Goal: Feedback & Contribution: Submit feedback/report problem

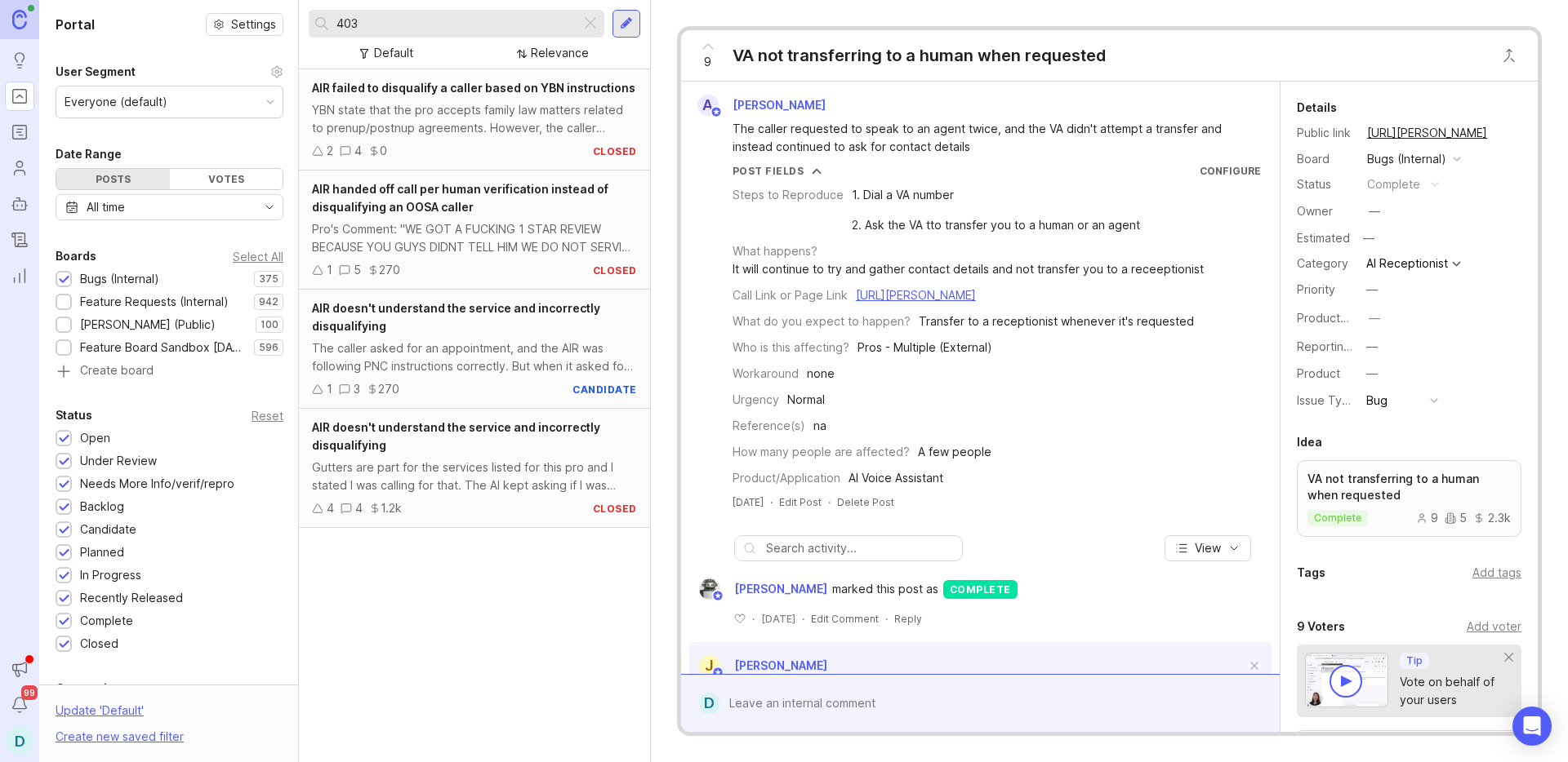
drag, startPoint x: 391, startPoint y: 27, endPoint x: 322, endPoint y: 25, distance: 69.0
click at [322, 25] on div "403" at bounding box center [444, 24] width 272 height 28
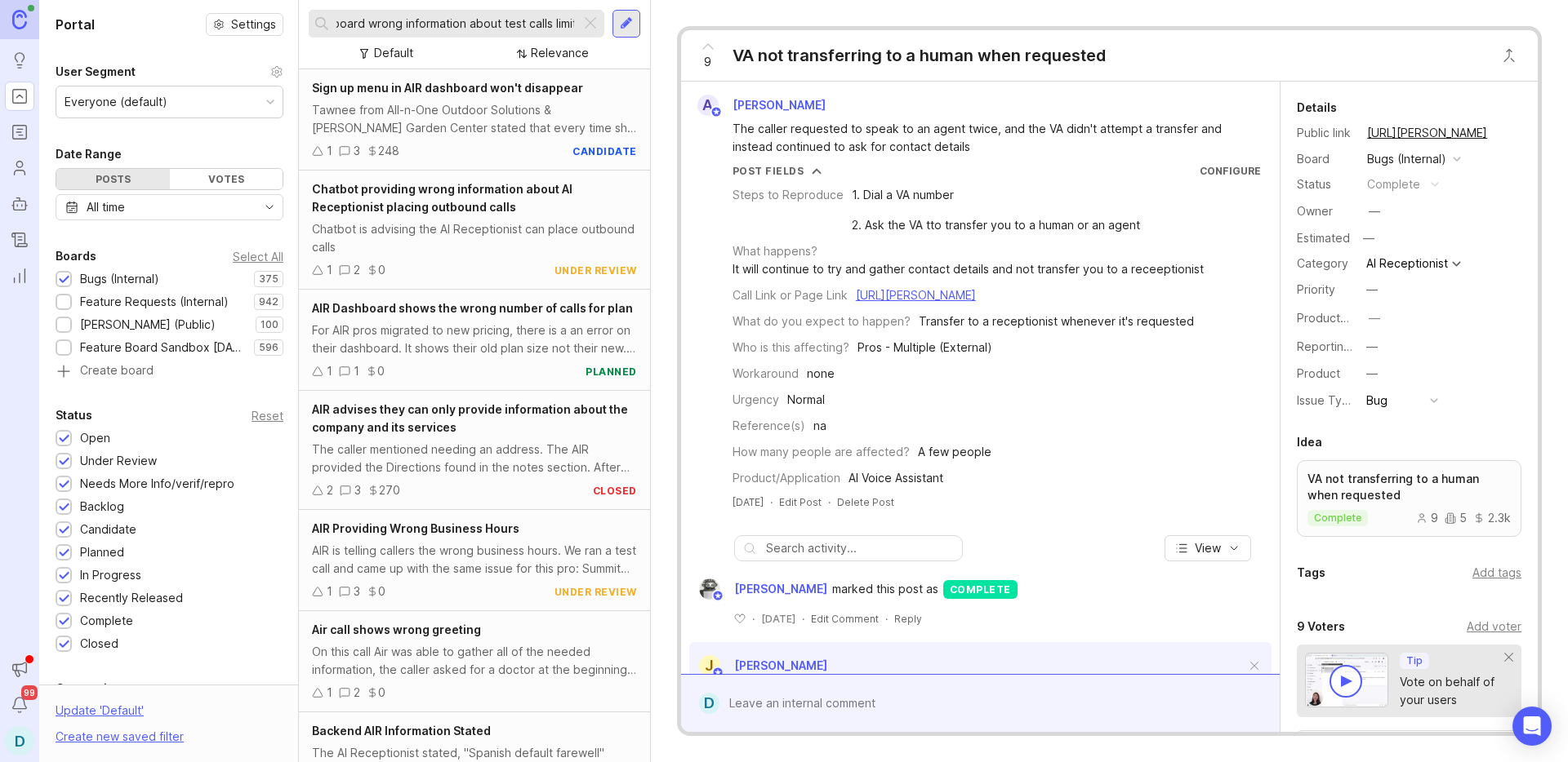
scroll to position [0, 56]
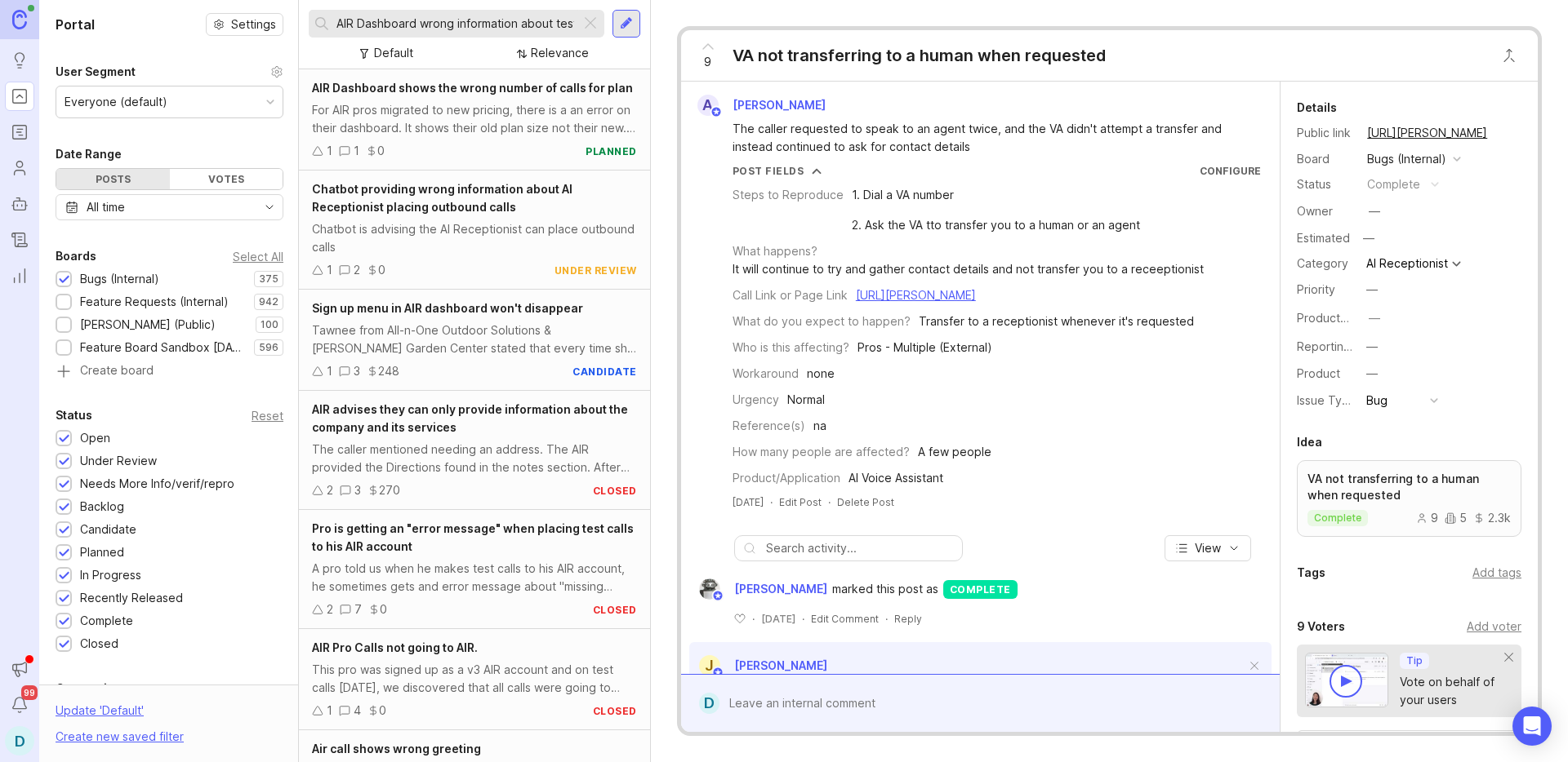
type input "AIR Dashboard wrong information about test calls limit"
click at [627, 26] on div at bounding box center [625, 23] width 13 height 15
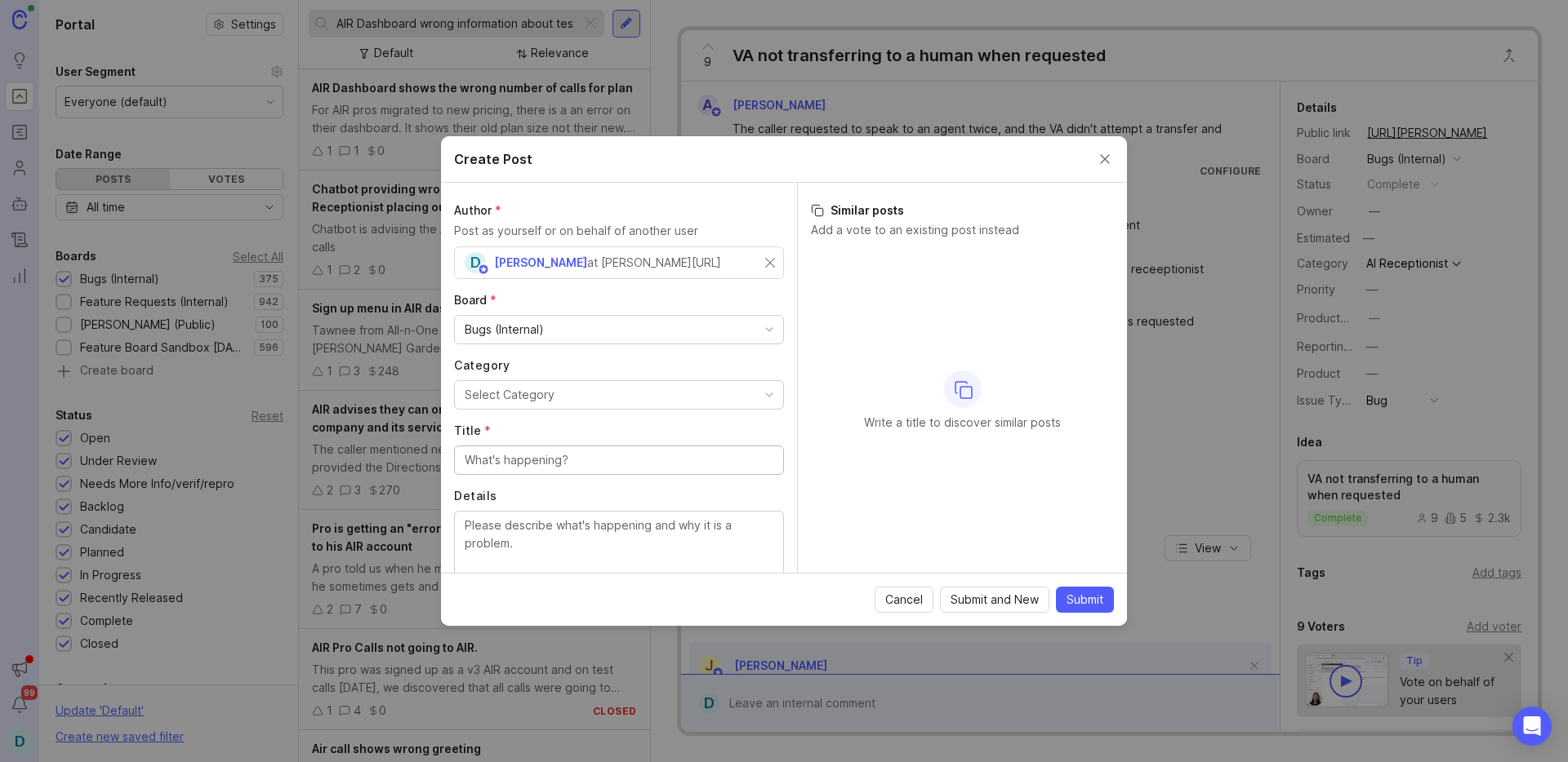
click at [557, 395] on button "Select Category" at bounding box center [618, 395] width 330 height 30
click at [538, 464] on input "Title *" at bounding box center [618, 461] width 308 height 18
paste input "AIR Dashboard wrong information about test calls limit"
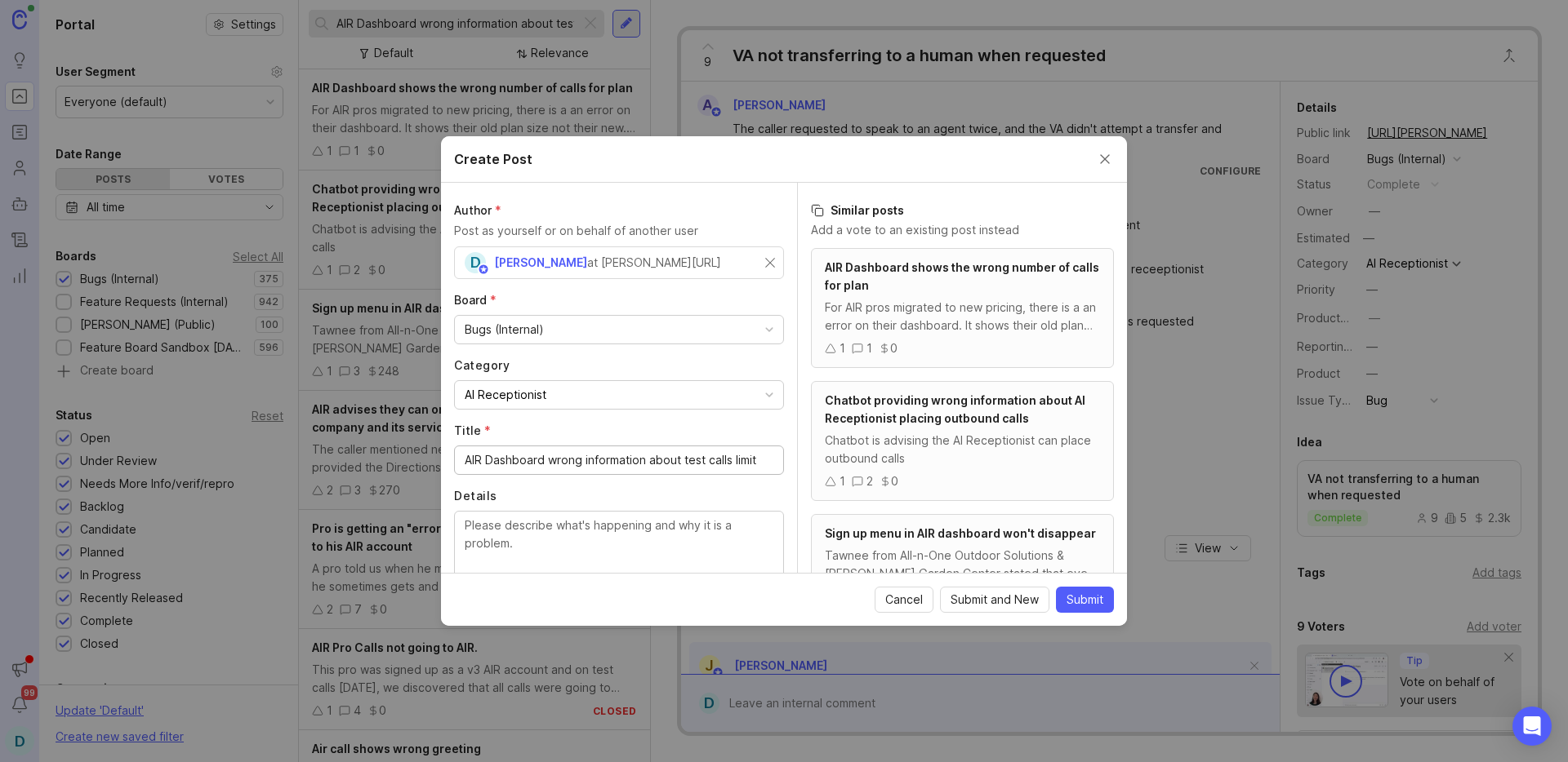
click at [552, 457] on input "AIR Dashboard wrong information about test calls limit" at bounding box center [618, 461] width 308 height 18
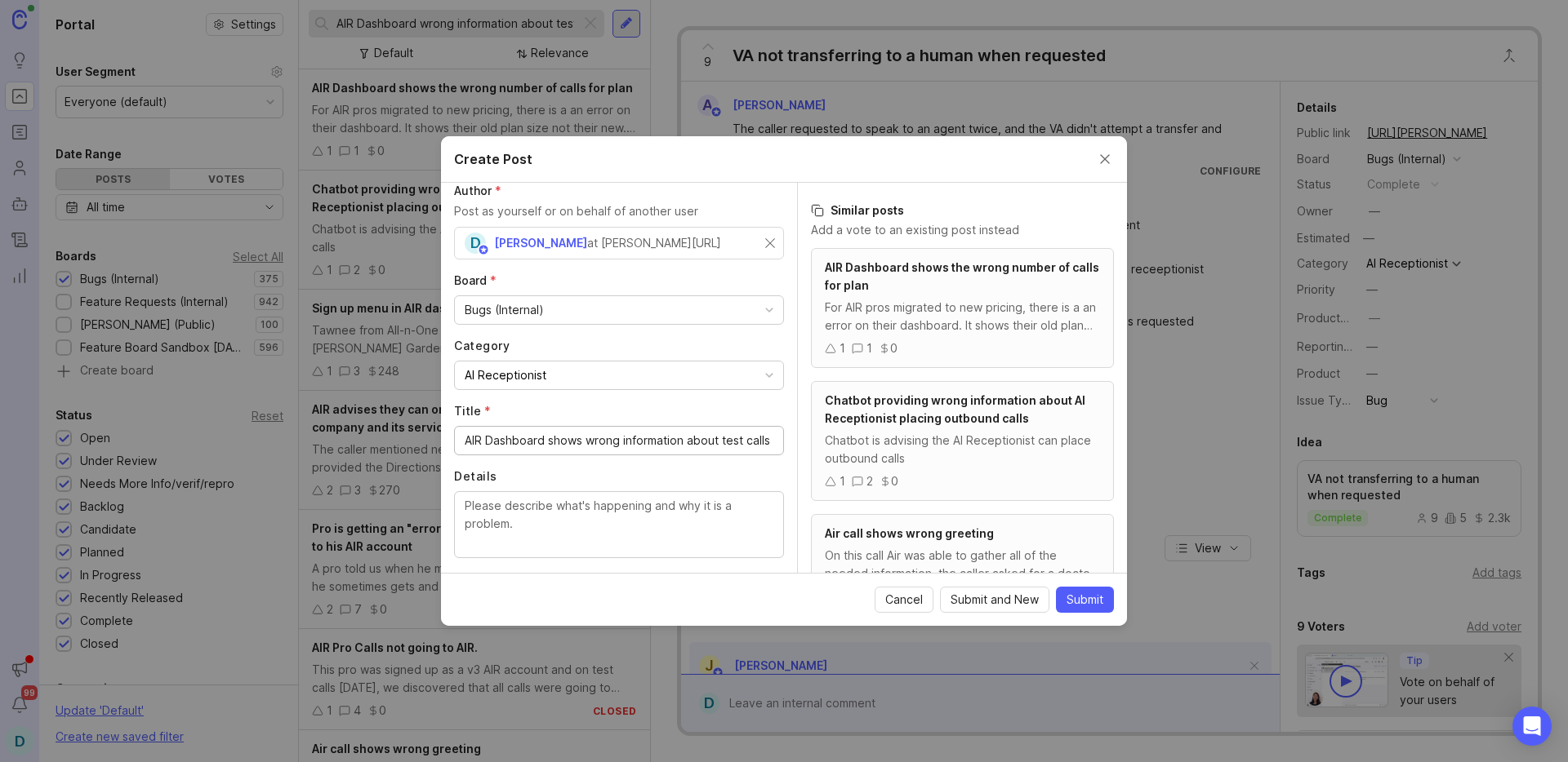
scroll to position [117, 0]
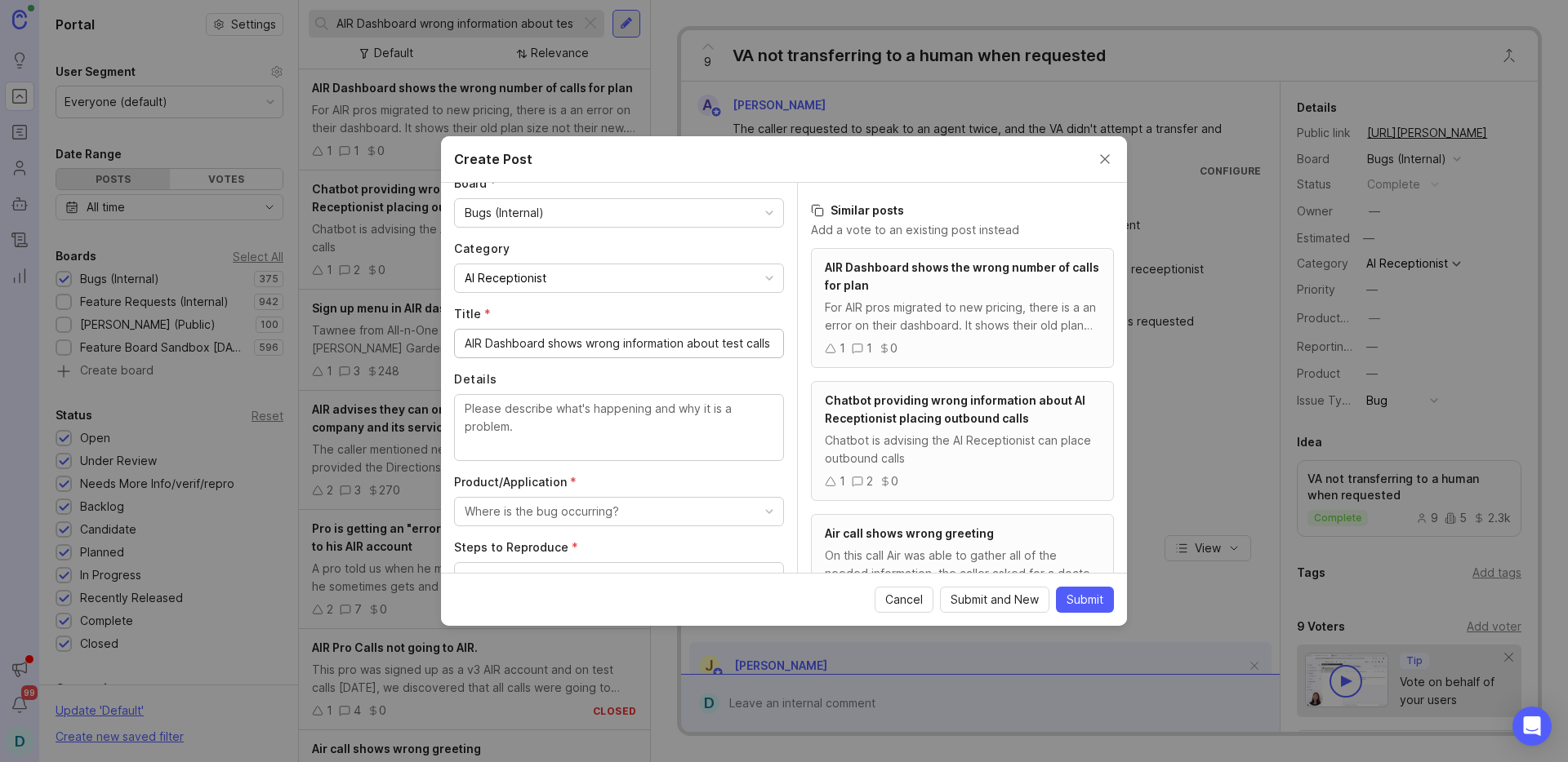
type input "AIR Dashboard shows wrong information about test calls limit"
click at [605, 432] on textarea "Details" at bounding box center [618, 427] width 308 height 54
drag, startPoint x: 594, startPoint y: 407, endPoint x: 815, endPoint y: 414, distance: 221.1
click at [815, 414] on div "Author * Post as yourself or on behalf of another user D Daniel Hernandez at Sm…" at bounding box center [784, 379] width 686 height 390
paste textarea "You get 3 free test calls. Just mark the calls as a "test" once they appear in …"
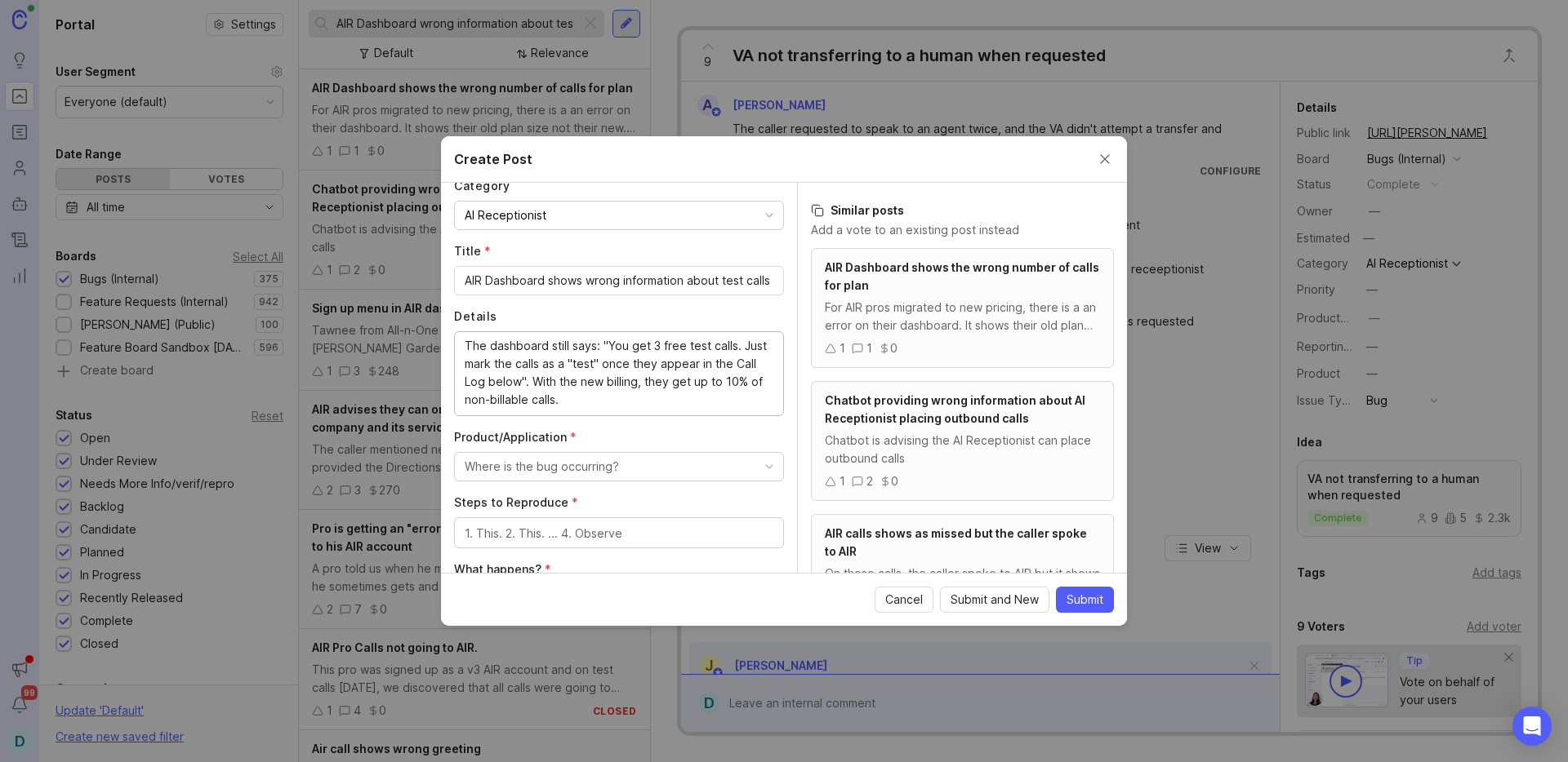
scroll to position [186, 0]
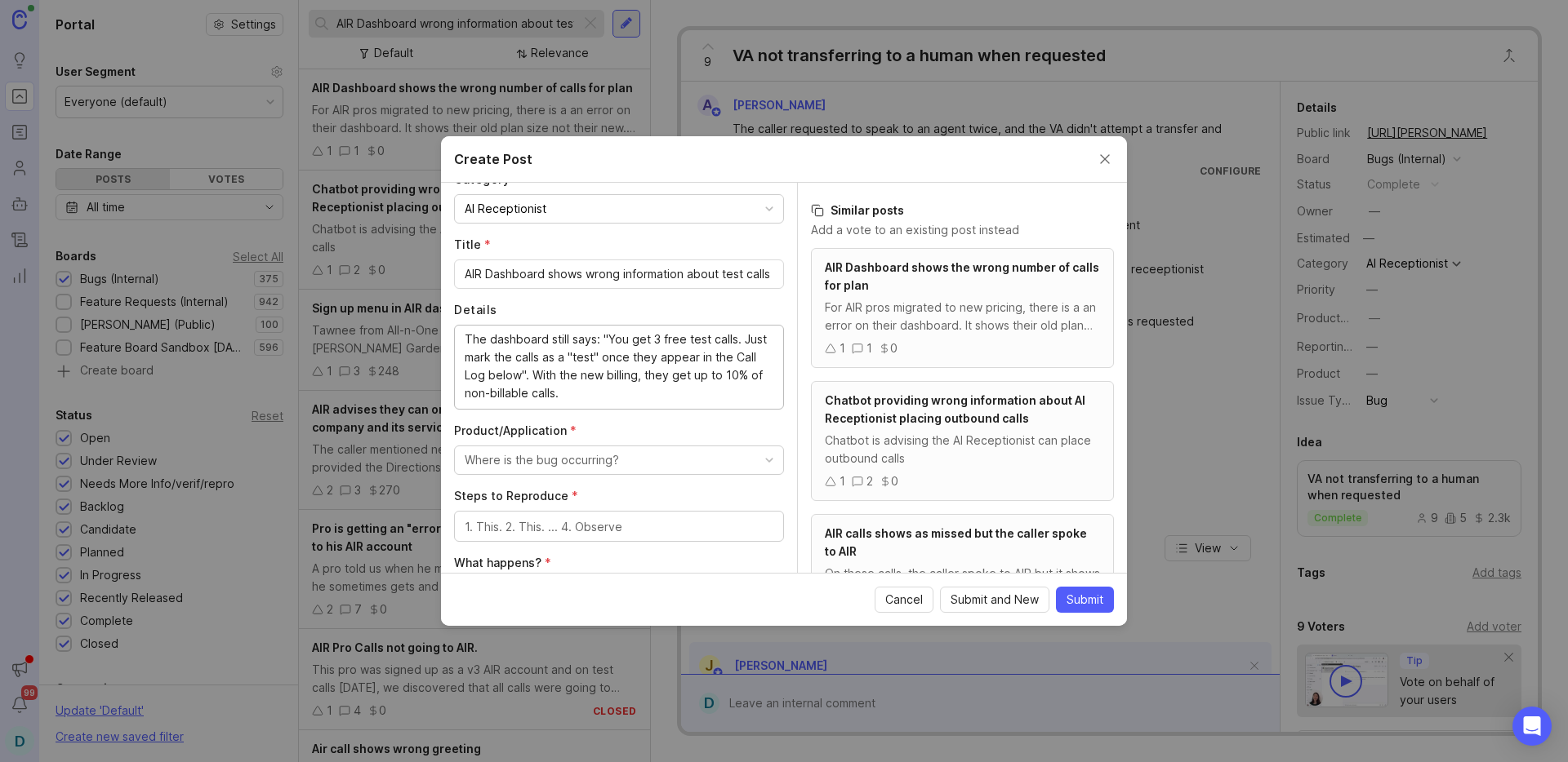
type textarea "The dashboard still says: "You get 3 free test calls. Just mark the calls as a …"
click at [647, 461] on button "Where is the bug occurring?" at bounding box center [618, 461] width 330 height 30
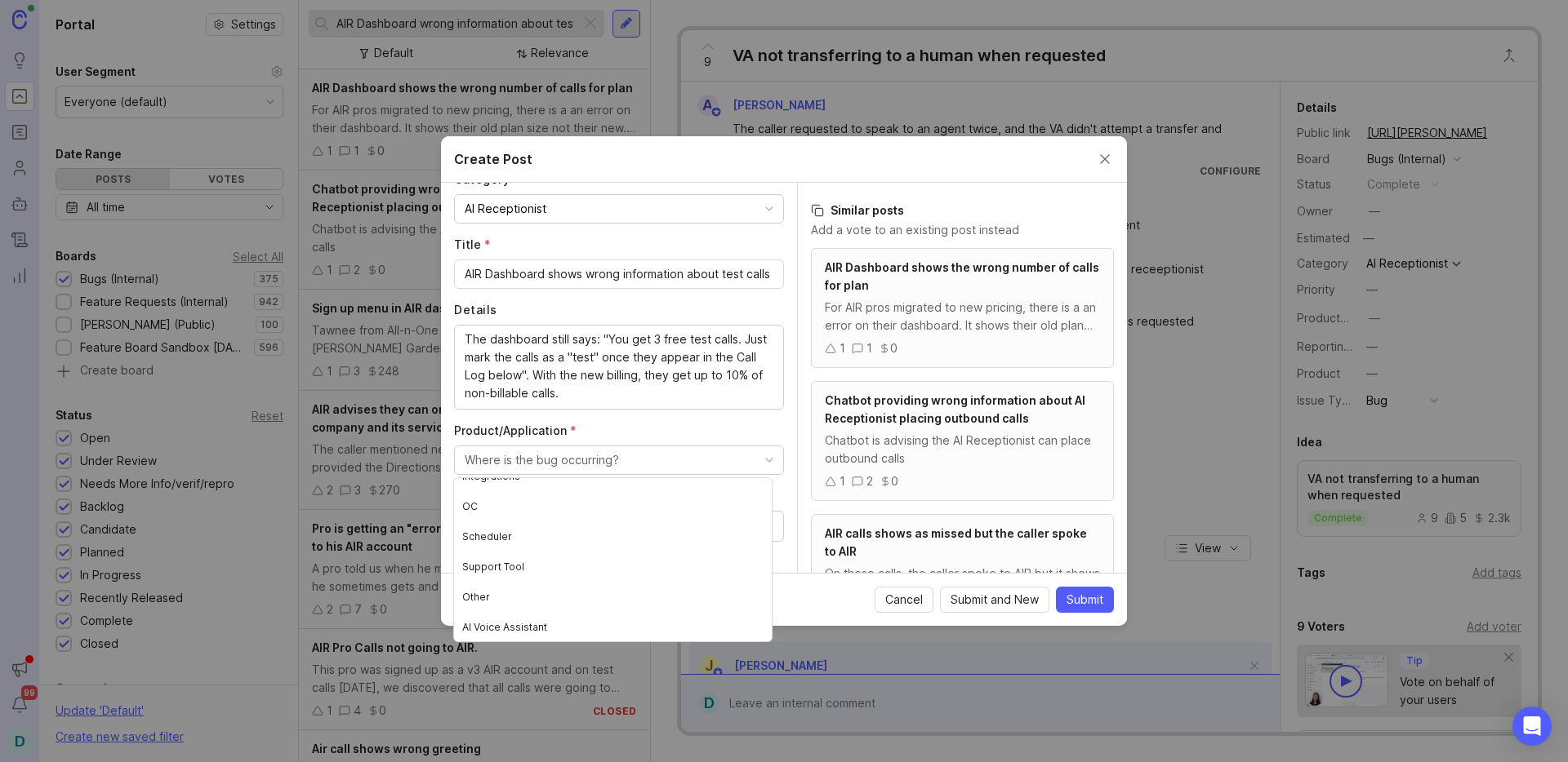
scroll to position [199, 0]
click at [553, 626] on Assistant "AI Voice Assistant" at bounding box center [613, 626] width 317 height 30
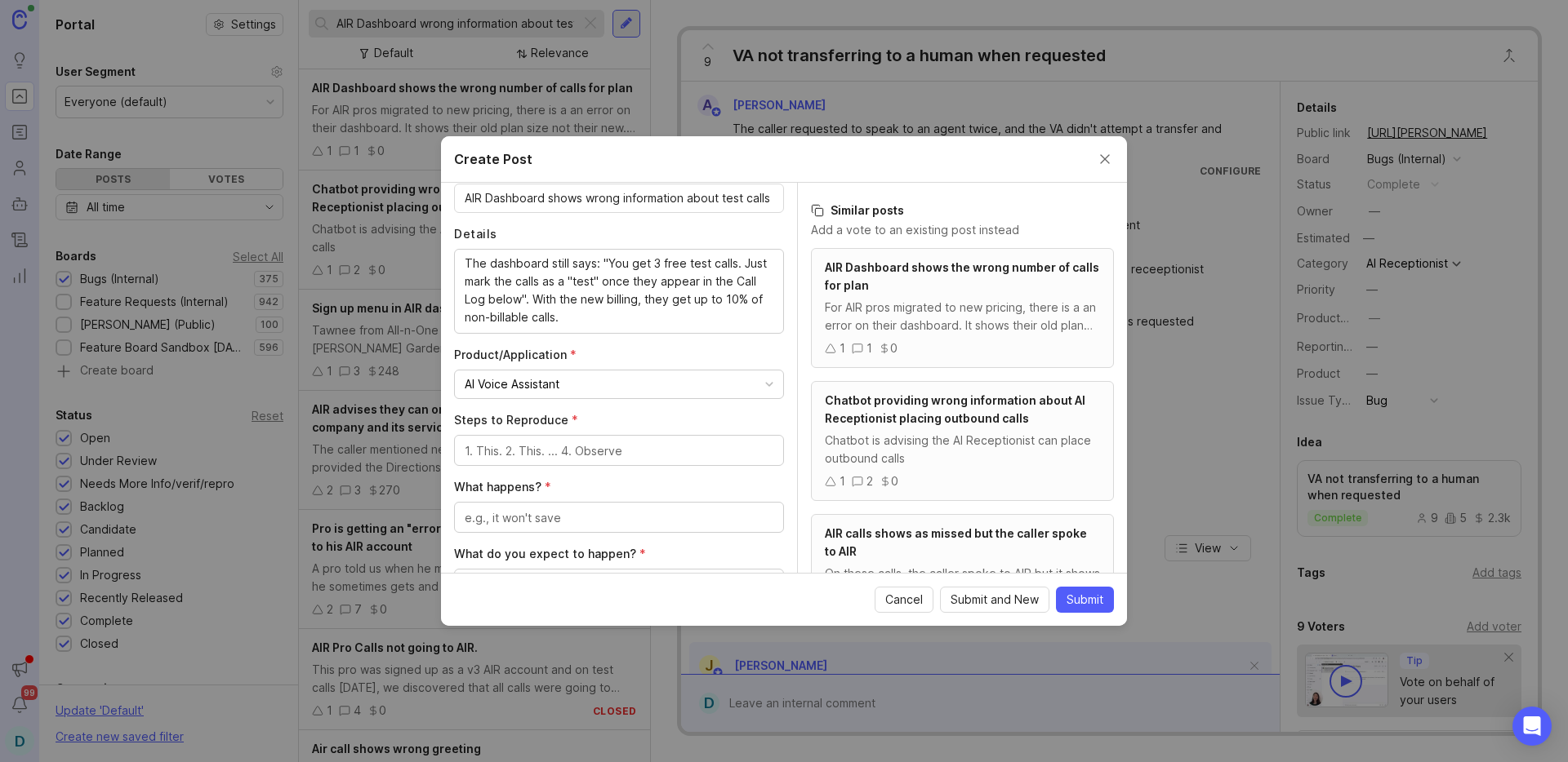
scroll to position [266, 0]
click at [520, 447] on textarea "Steps to Reproduce *" at bounding box center [618, 448] width 308 height 18
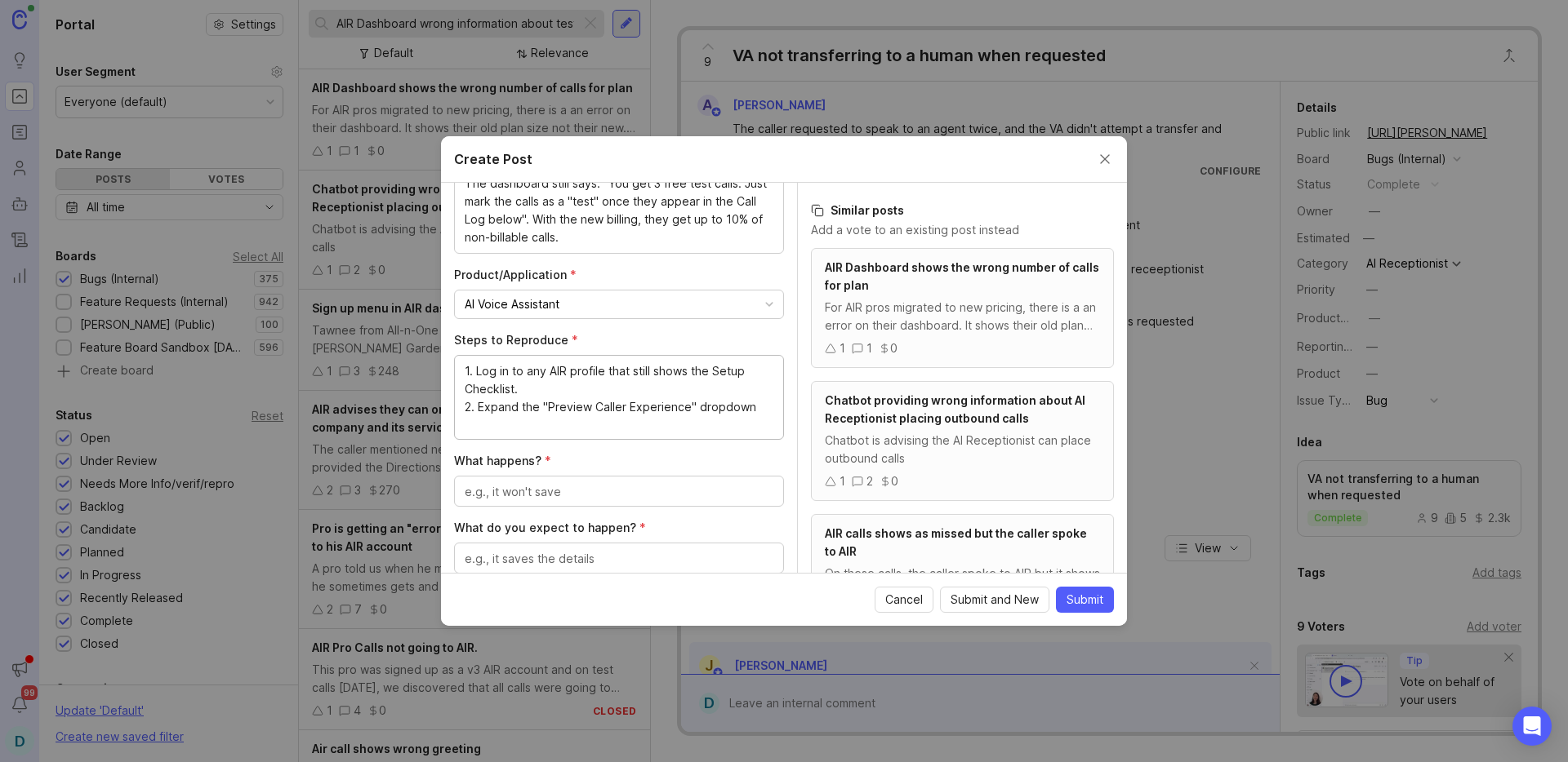
scroll to position [381, 0]
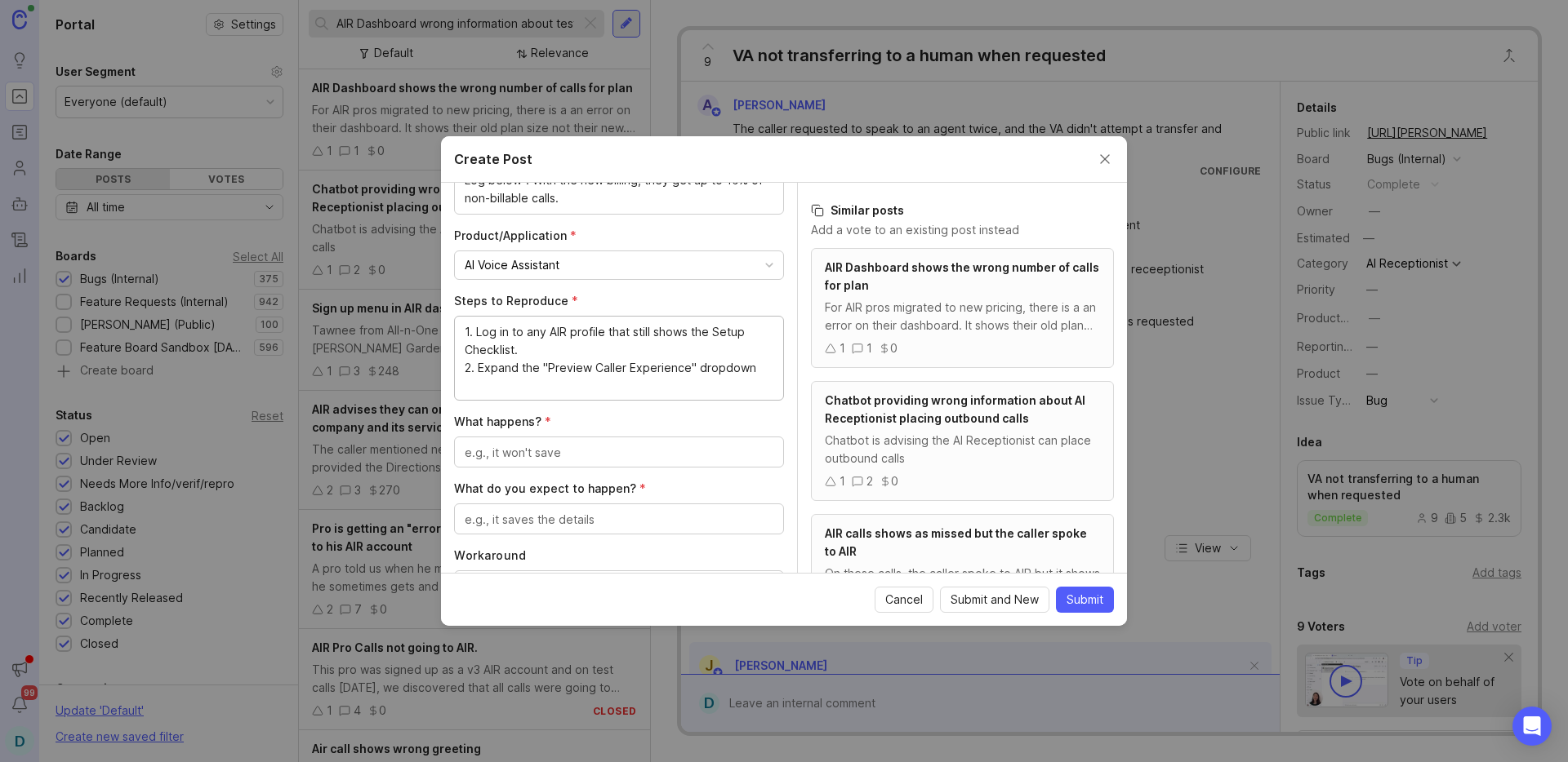
type textarea "1. Log in to any AIR profile that still shows the Setup Checklist. 2. Expand th…"
click at [558, 455] on textarea "What happens? *" at bounding box center [618, 453] width 308 height 18
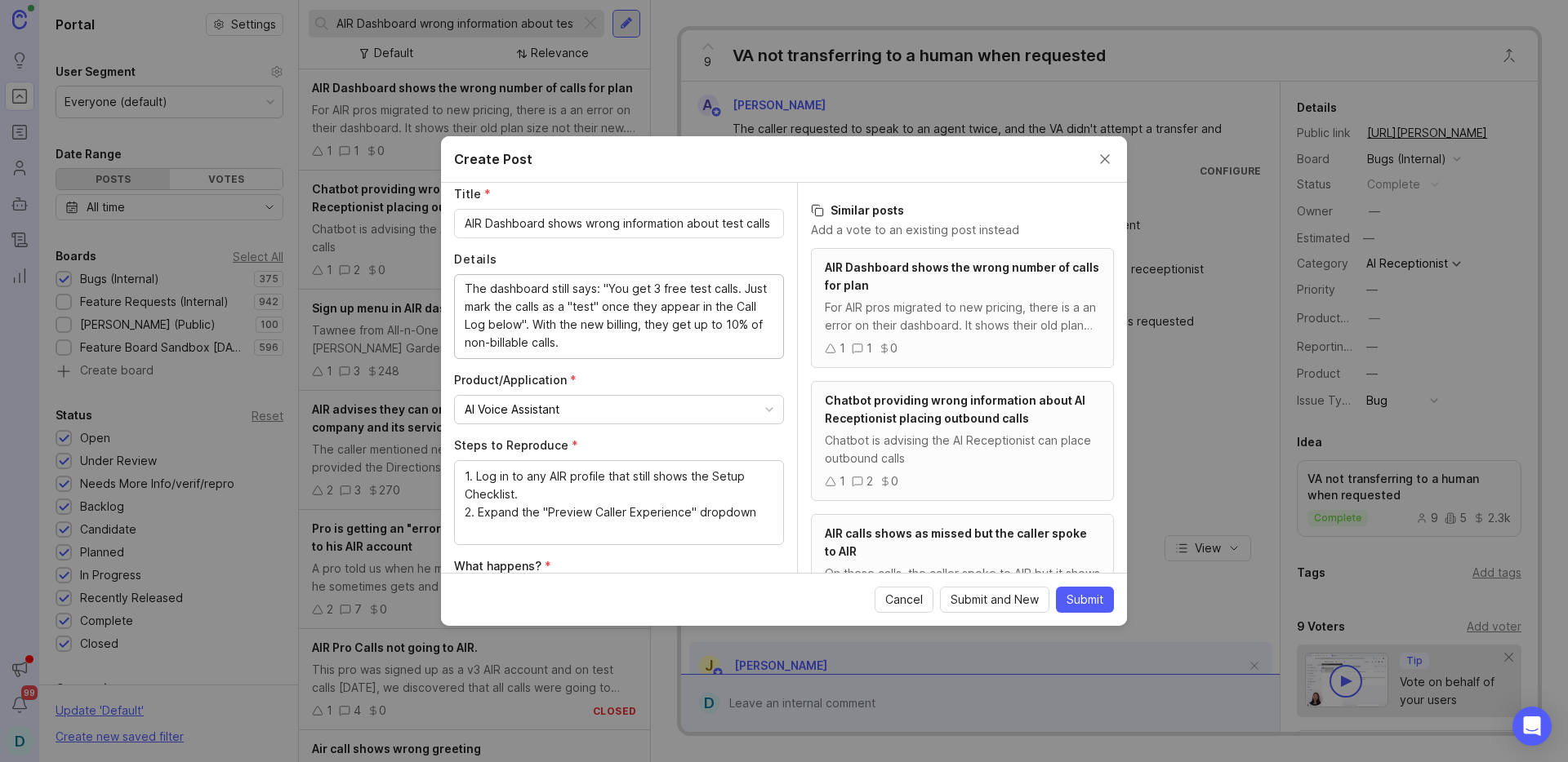
drag, startPoint x: 602, startPoint y: 283, endPoint x: 549, endPoint y: 317, distance: 63.0
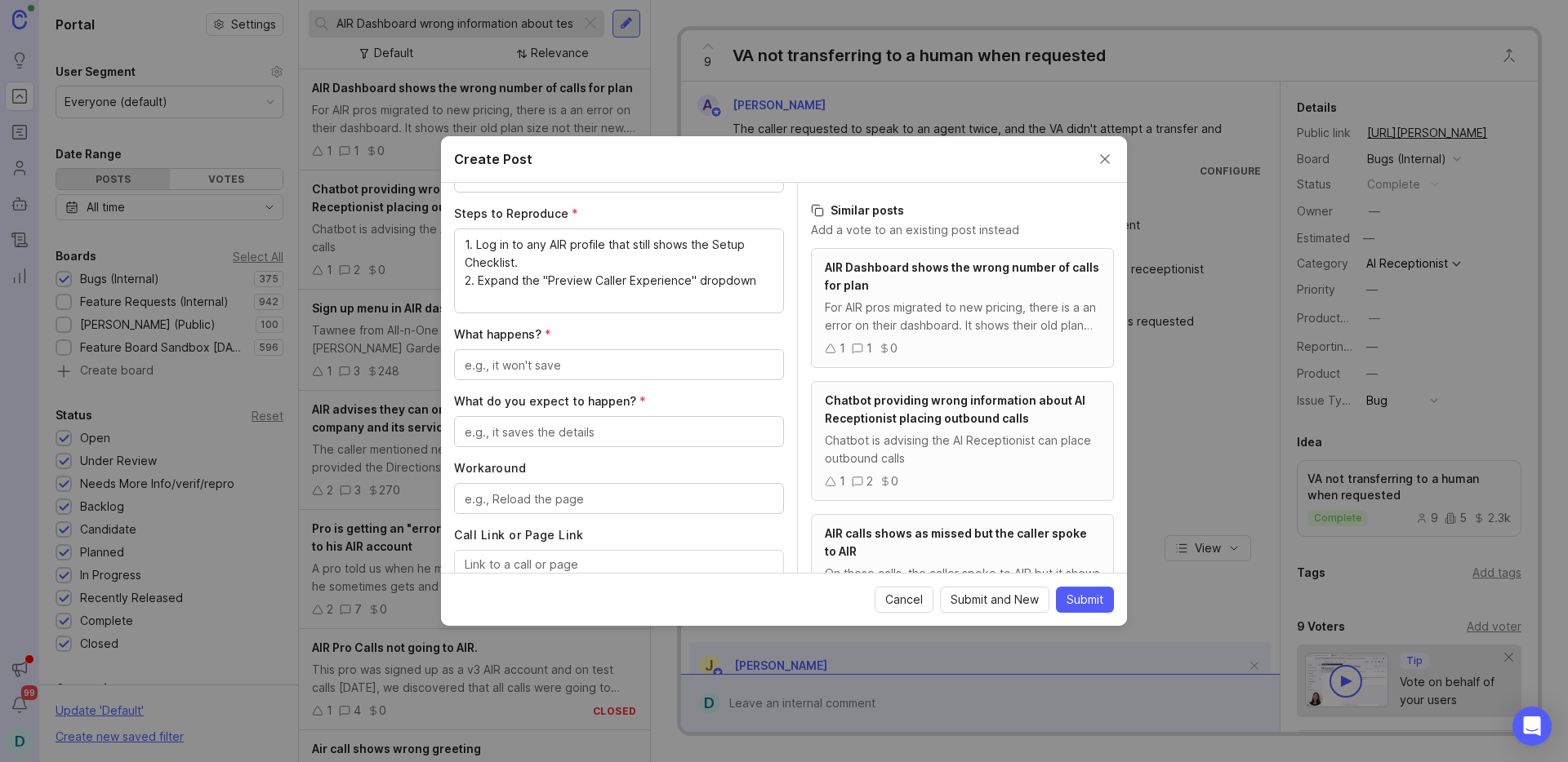
scroll to position [475, 0]
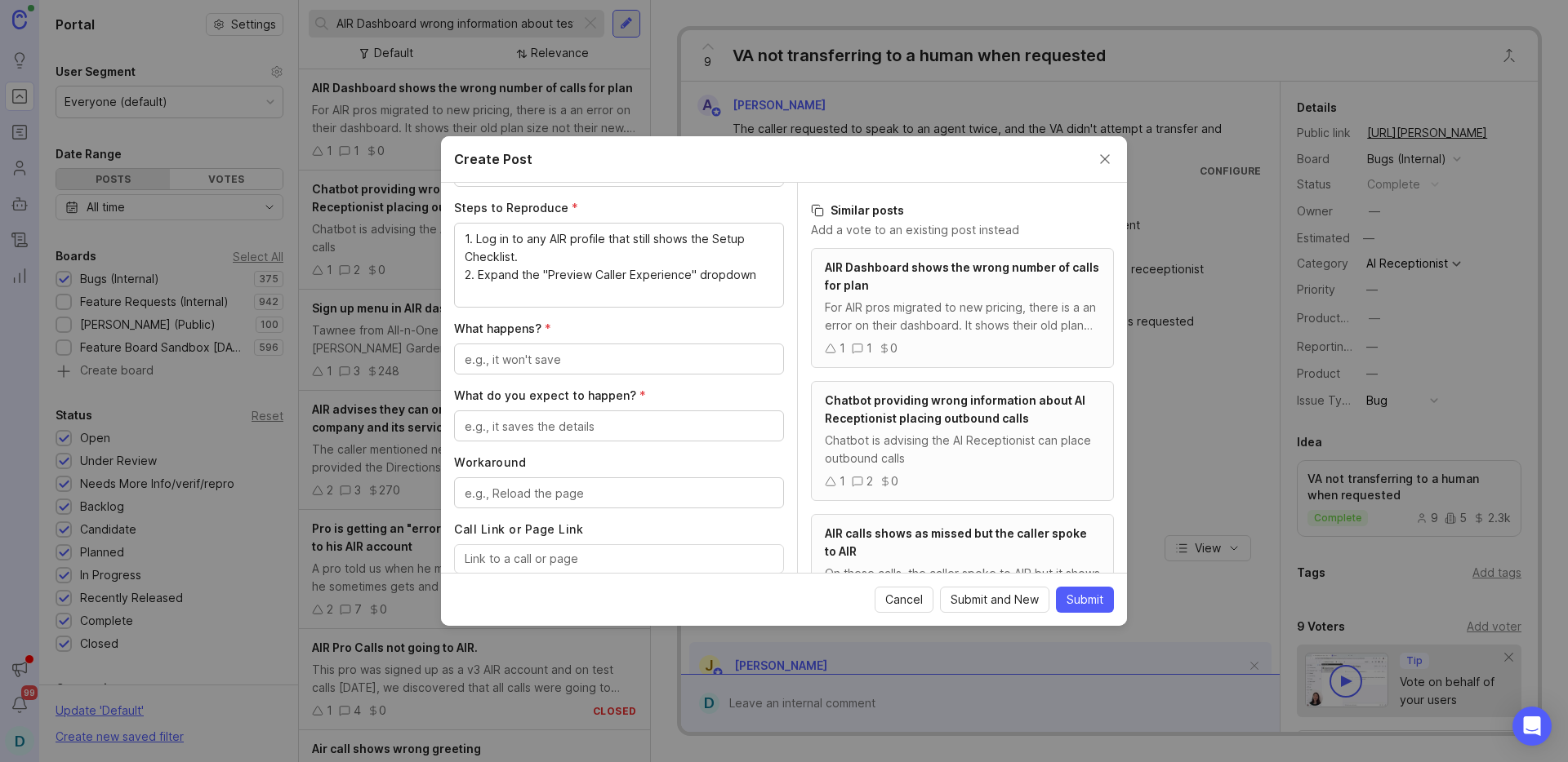
click at [520, 359] on textarea "What happens? *" at bounding box center [618, 360] width 308 height 18
paste textarea ""You get 3 free test calls. Just mark the calls as a "test" once they appear in…"
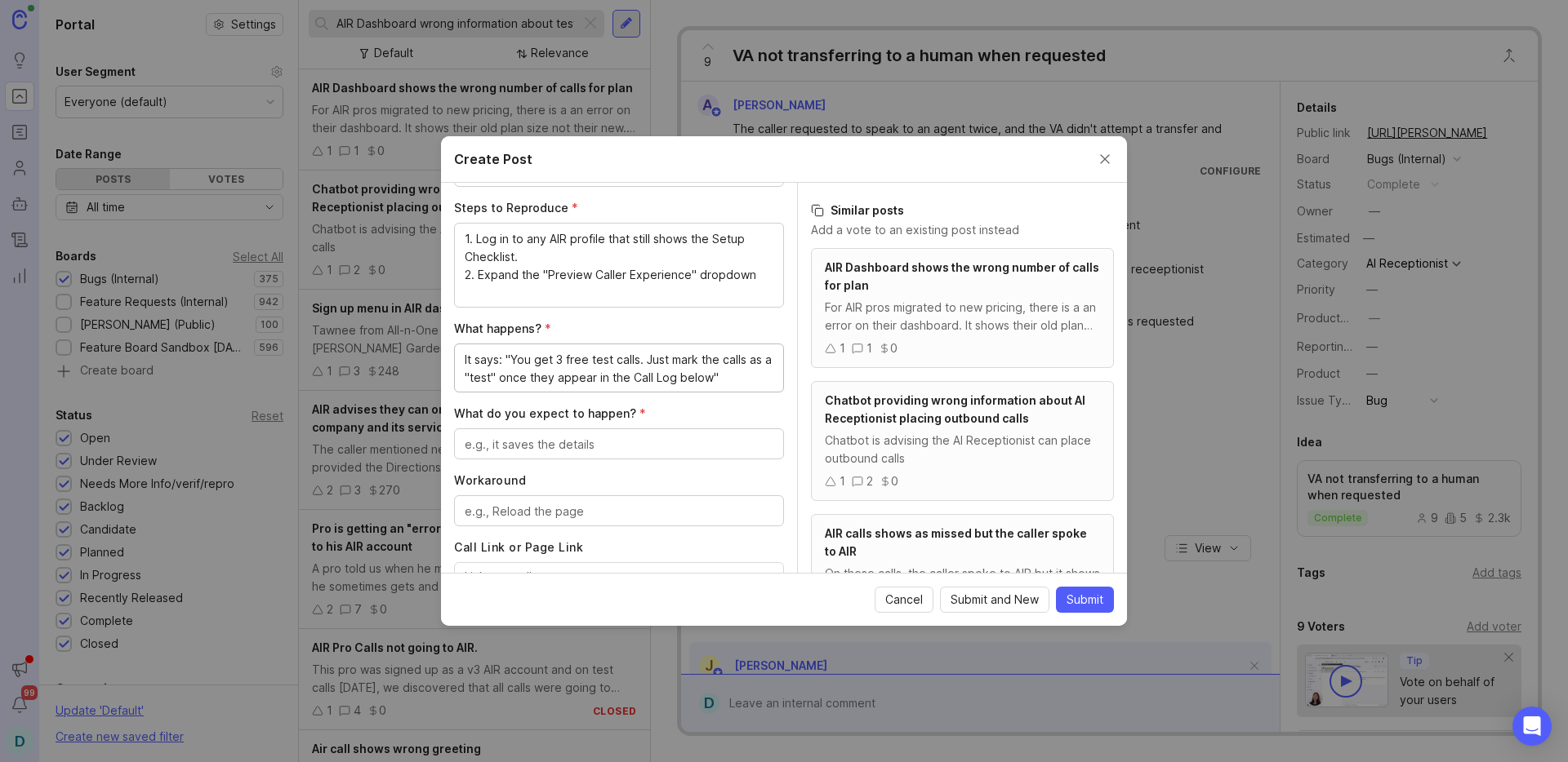
type textarea "It says: "You get 3 free test calls. Just mark the calls as a "test" once they …"
click at [516, 443] on textarea "What do you expect to happen? *" at bounding box center [618, 445] width 308 height 18
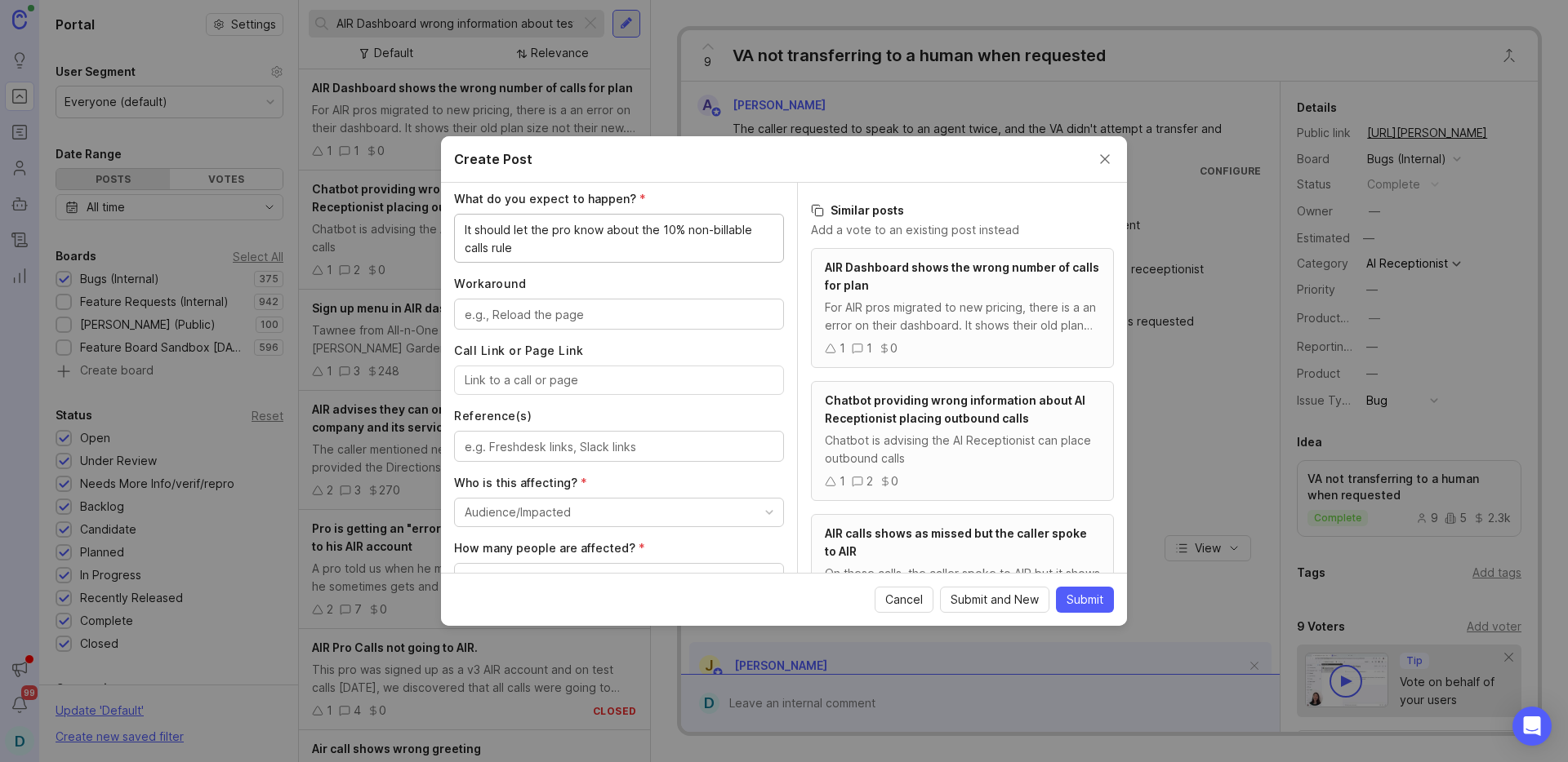
scroll to position [716, 0]
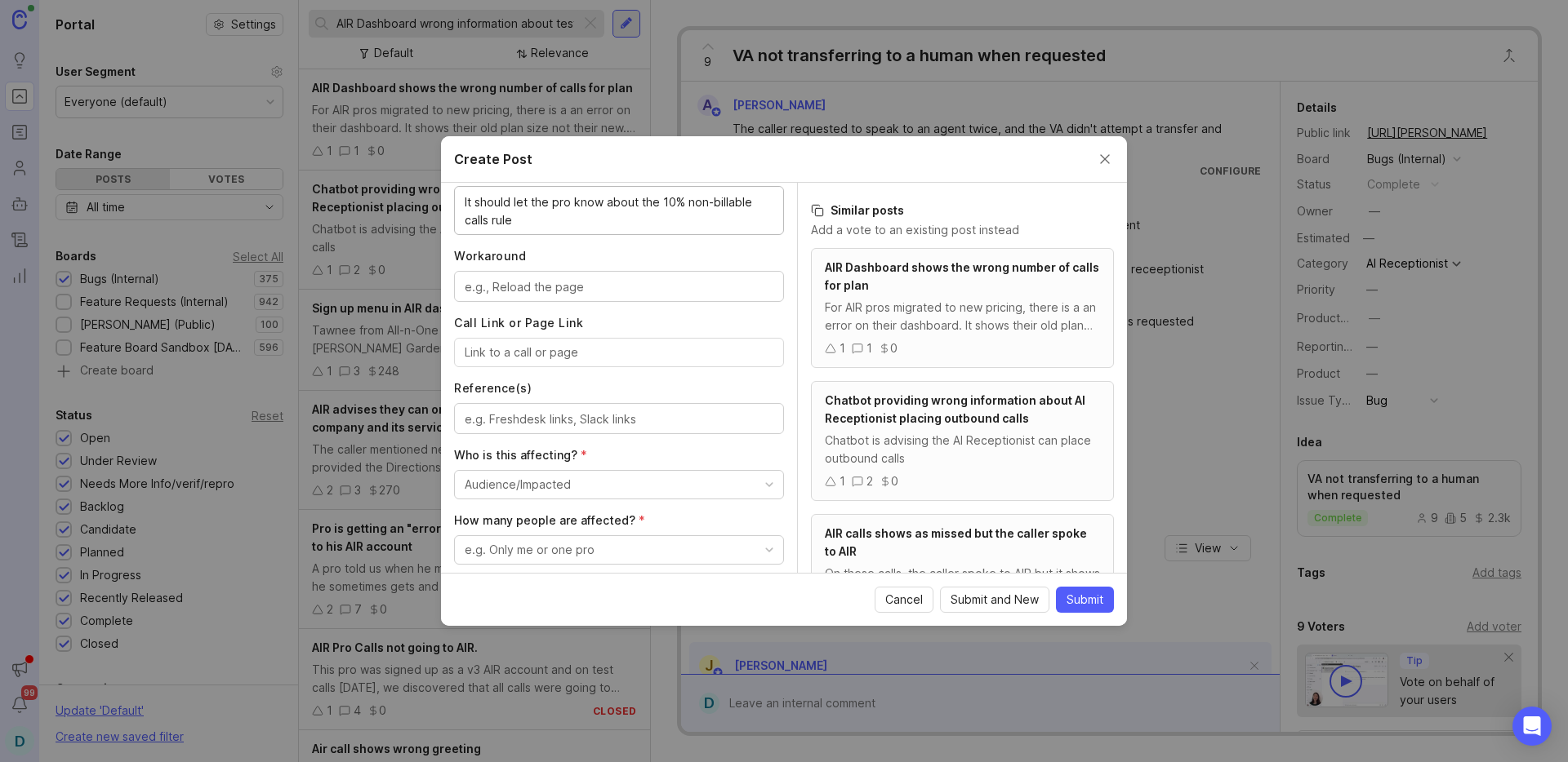
type textarea "It should let the pro know about the 10% non-billable calls rule"
click at [575, 354] on input "Call Link or Page Link" at bounding box center [618, 353] width 308 height 18
click at [536, 350] on input "Call Link or Page Link" at bounding box center [618, 353] width 308 height 18
paste input "https://app.smith.ai/support/vr/14149/"
type input "https://app.smith.ai/support/vr/14149/"
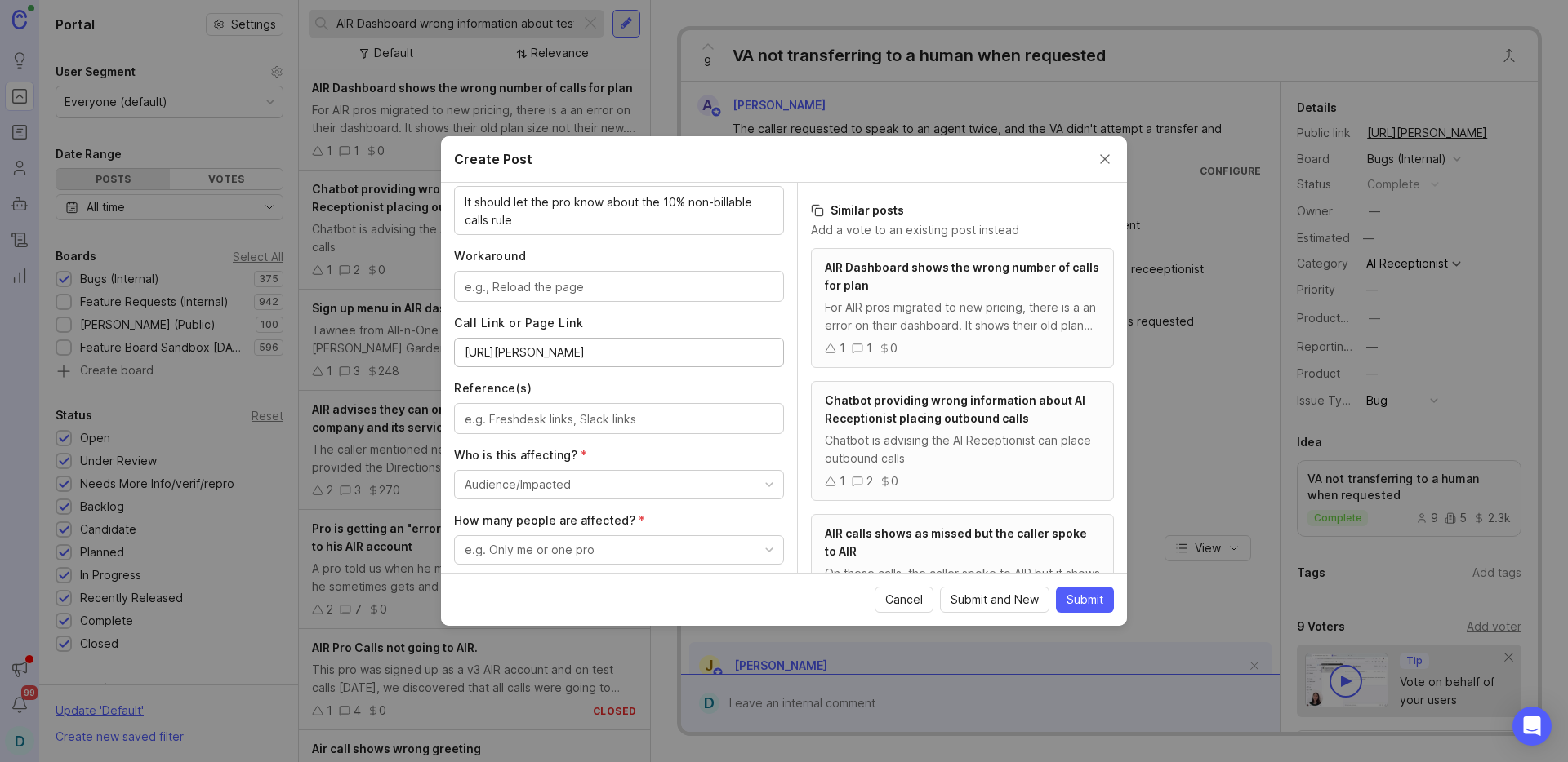
click at [572, 477] on button "Audience/Impacted" at bounding box center [618, 485] width 330 height 30
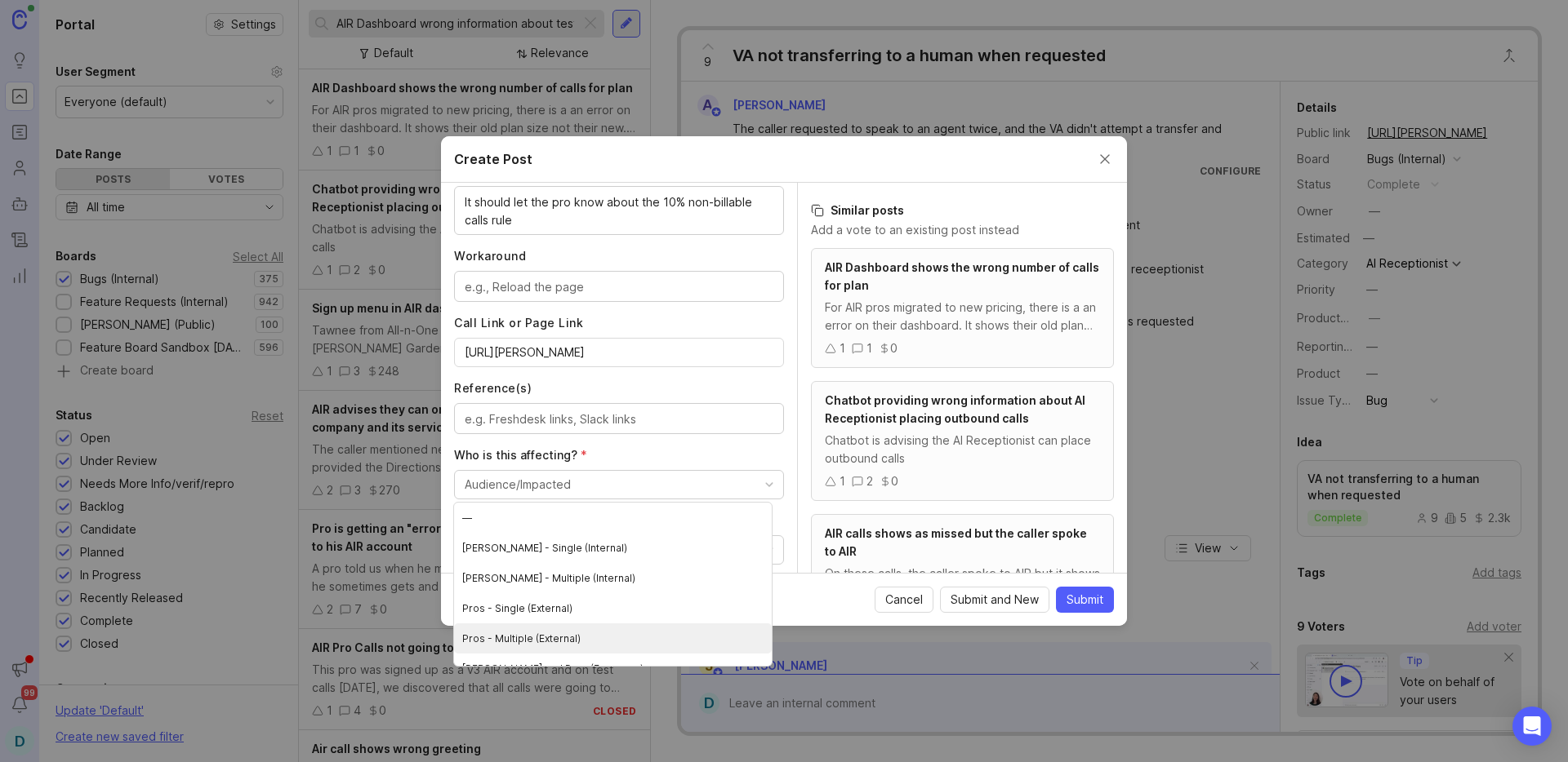
click at [577, 638] on \(External\) "Pros - Multiple (External)" at bounding box center [613, 638] width 317 height 30
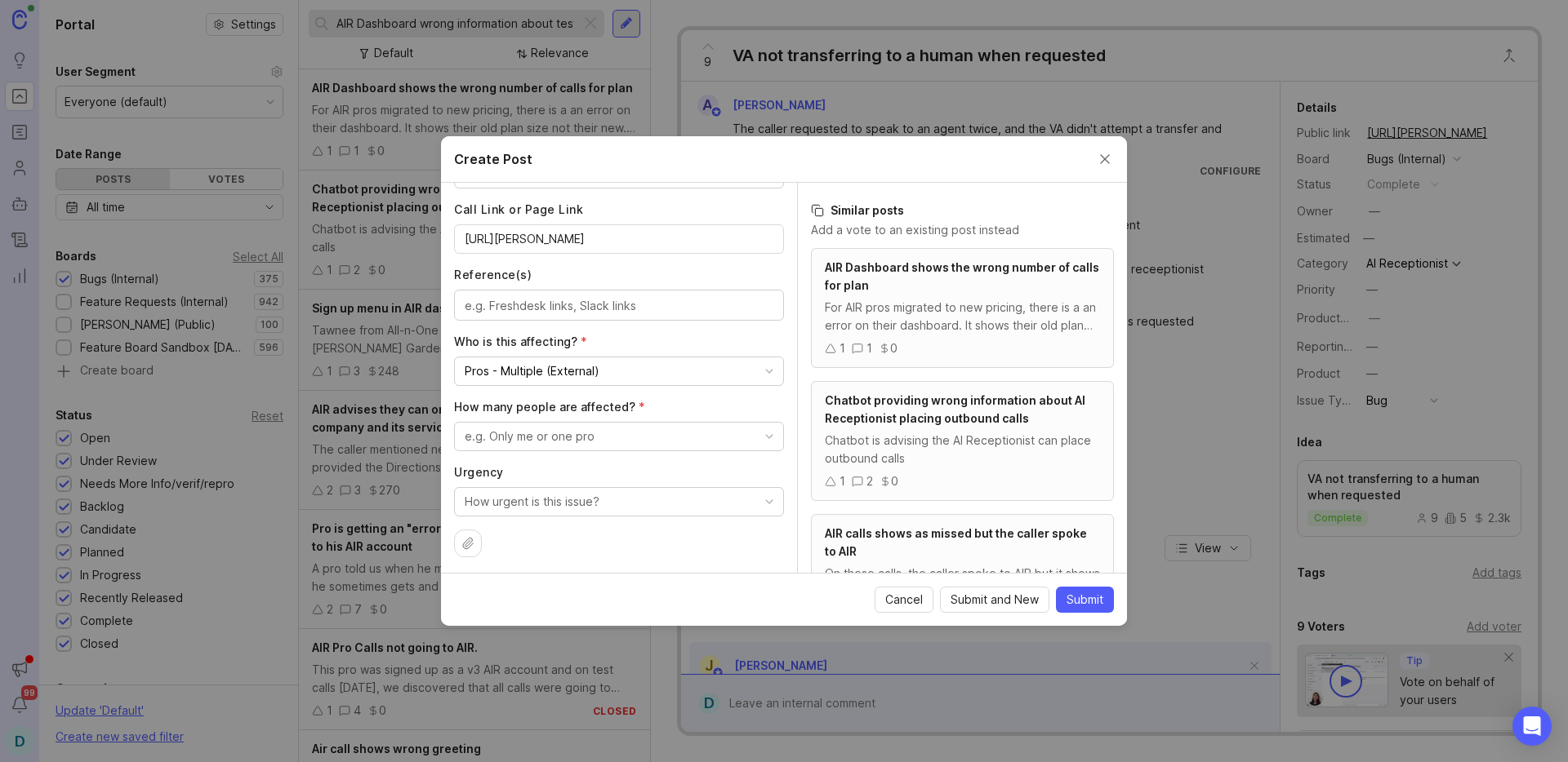
scroll to position [834, 0]
click at [557, 431] on div "e.g. Only me or one pro" at bounding box center [529, 433] width 130 height 18
click at [542, 529] on people "A few people" at bounding box center [613, 526] width 317 height 30
click at [595, 497] on div "How urgent is this issue?" at bounding box center [532, 497] width 135 height 18
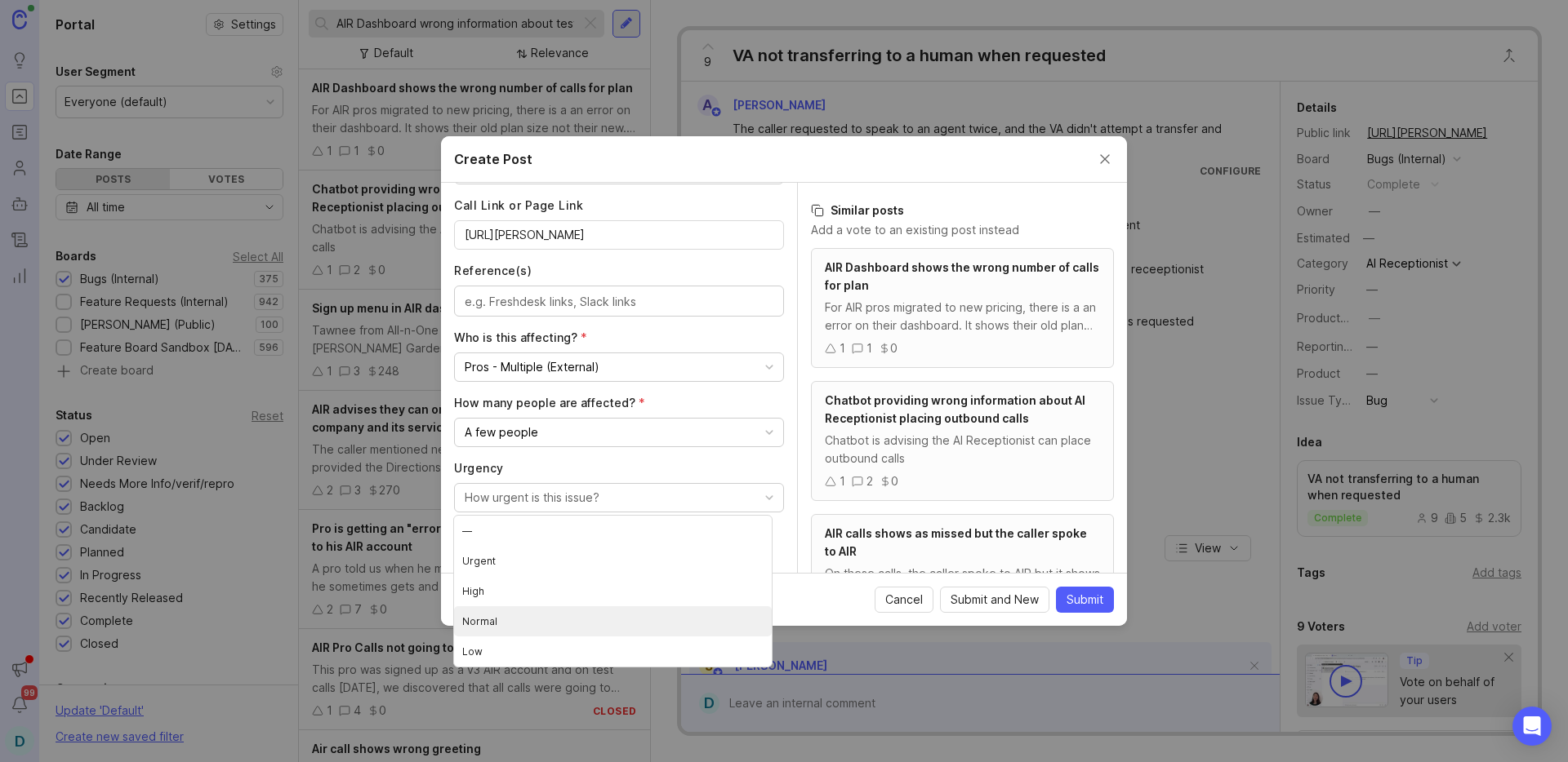
click at [535, 622] on li "Normal" at bounding box center [613, 621] width 317 height 30
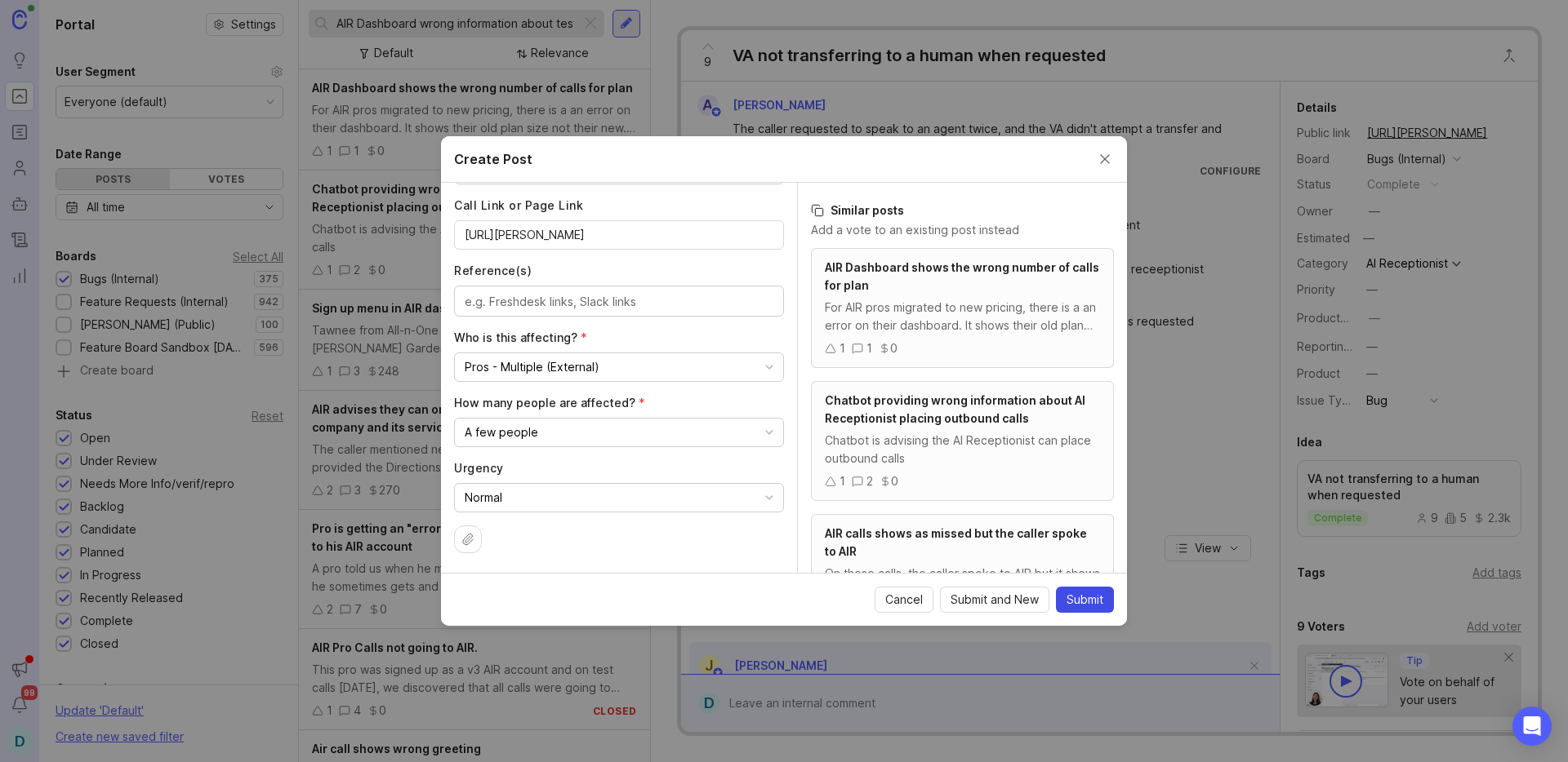
click at [1098, 601] on span "Submit" at bounding box center [1084, 599] width 37 height 16
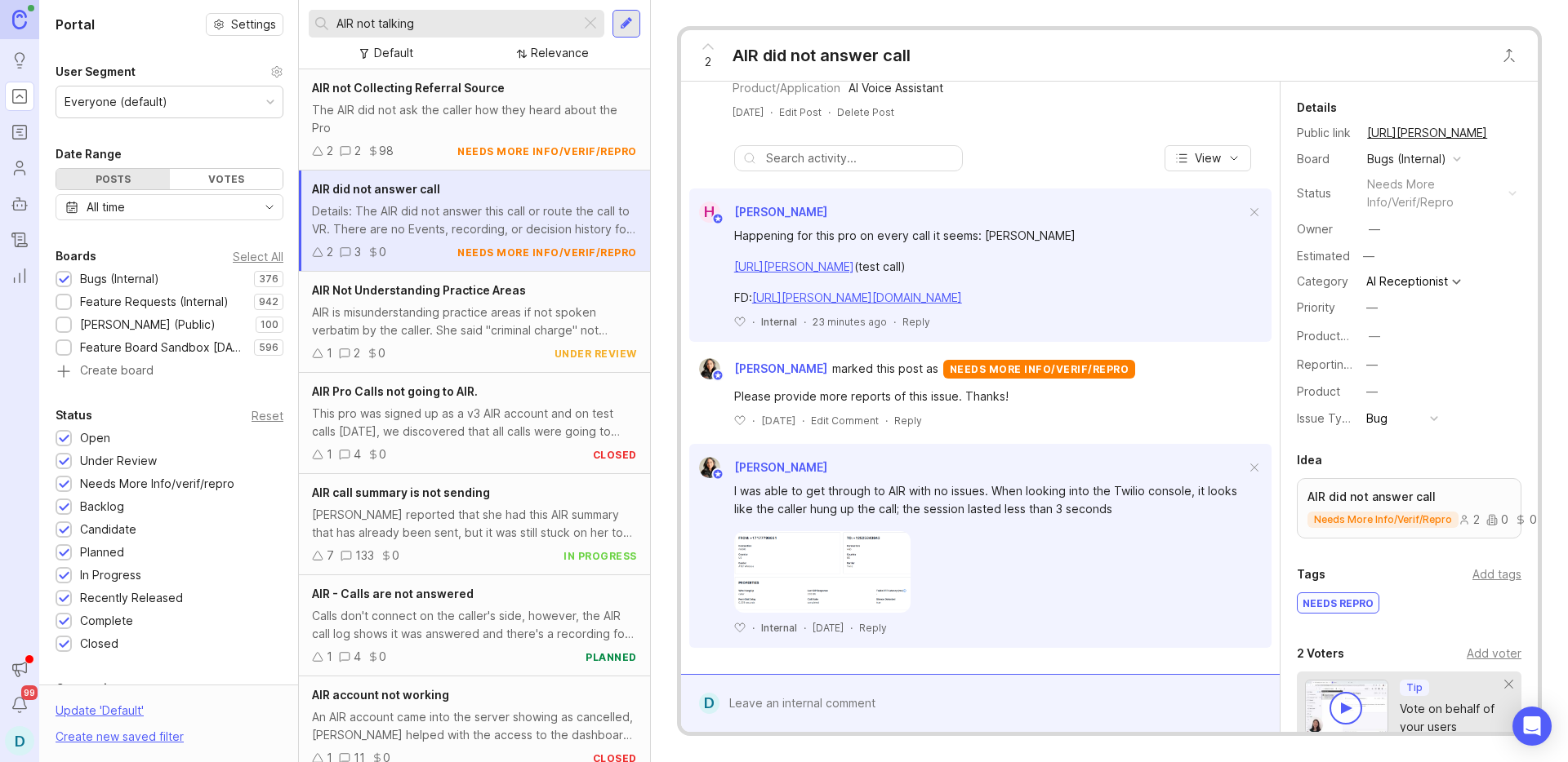
scroll to position [308, 0]
